Goal: Task Accomplishment & Management: Manage account settings

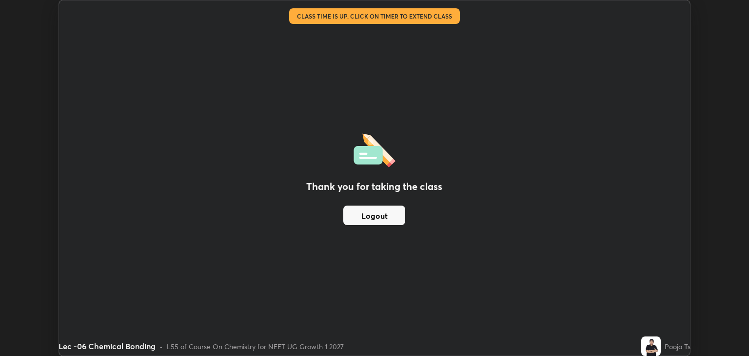
scroll to position [356, 749]
click at [387, 217] on button "Logout" at bounding box center [374, 215] width 62 height 20
click at [385, 220] on button "Logout" at bounding box center [374, 215] width 62 height 20
click at [386, 218] on button "Logout" at bounding box center [374, 215] width 62 height 20
click at [387, 218] on button "Logout" at bounding box center [374, 215] width 62 height 20
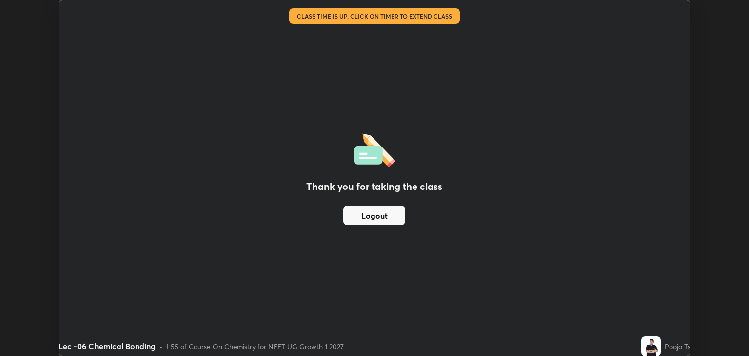
click at [391, 215] on button "Logout" at bounding box center [374, 215] width 62 height 20
click at [392, 216] on button "Logout" at bounding box center [374, 215] width 62 height 20
click at [392, 218] on button "Logout" at bounding box center [374, 215] width 62 height 20
click at [394, 219] on button "Logout" at bounding box center [374, 215] width 62 height 20
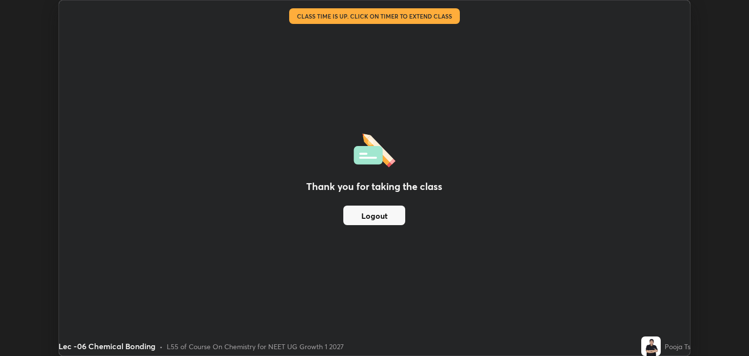
click at [395, 219] on button "Logout" at bounding box center [374, 215] width 62 height 20
click at [394, 219] on button "Logout" at bounding box center [374, 215] width 62 height 20
click at [399, 223] on button "Logout" at bounding box center [374, 215] width 62 height 20
click at [398, 221] on button "Logout" at bounding box center [374, 215] width 62 height 20
click at [397, 220] on button "Logout" at bounding box center [374, 215] width 62 height 20
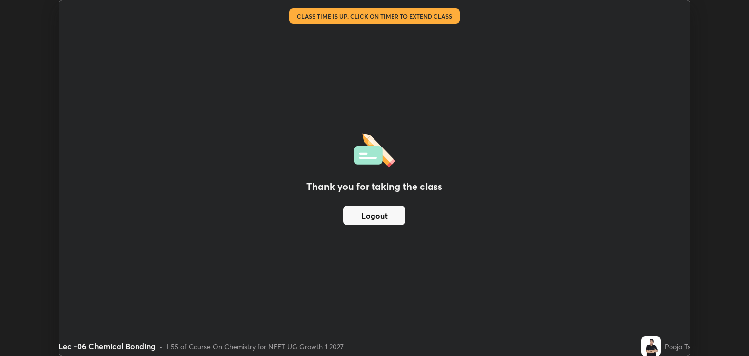
click at [396, 218] on button "Logout" at bounding box center [374, 215] width 62 height 20
click at [388, 217] on button "Logout" at bounding box center [374, 215] width 62 height 20
click at [393, 214] on button "Logout" at bounding box center [374, 215] width 62 height 20
click at [393, 216] on button "Logout" at bounding box center [374, 215] width 62 height 20
click at [383, 213] on button "Logout" at bounding box center [374, 215] width 62 height 20
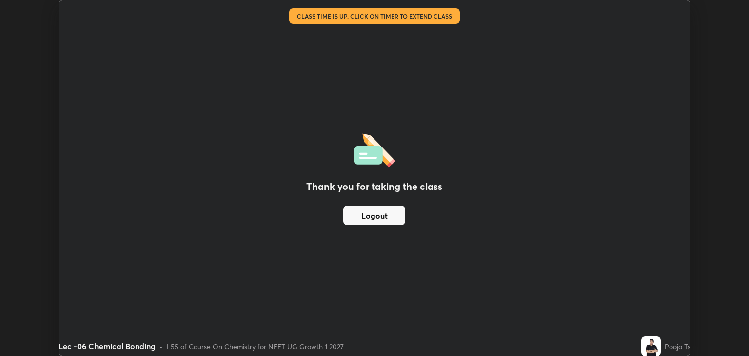
click at [375, 215] on button "Logout" at bounding box center [374, 215] width 62 height 20
click at [370, 215] on button "Logout" at bounding box center [374, 215] width 62 height 20
